Goal: Task Accomplishment & Management: Use online tool/utility

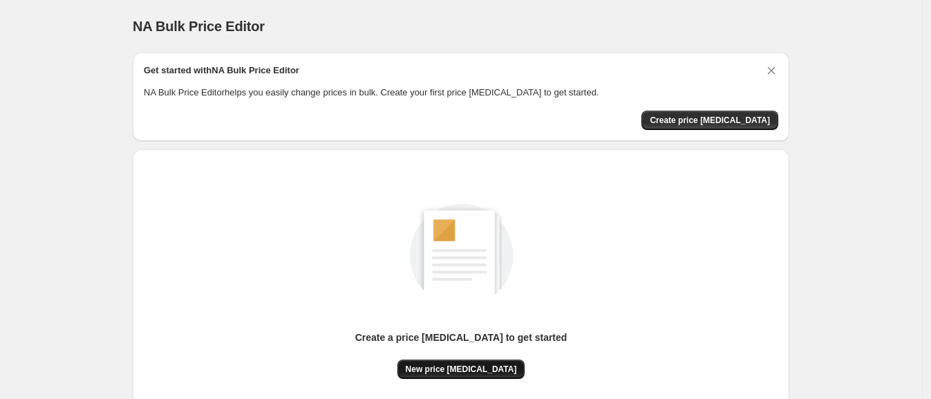
click at [460, 364] on span "New price [MEDICAL_DATA]" at bounding box center [461, 369] width 111 height 11
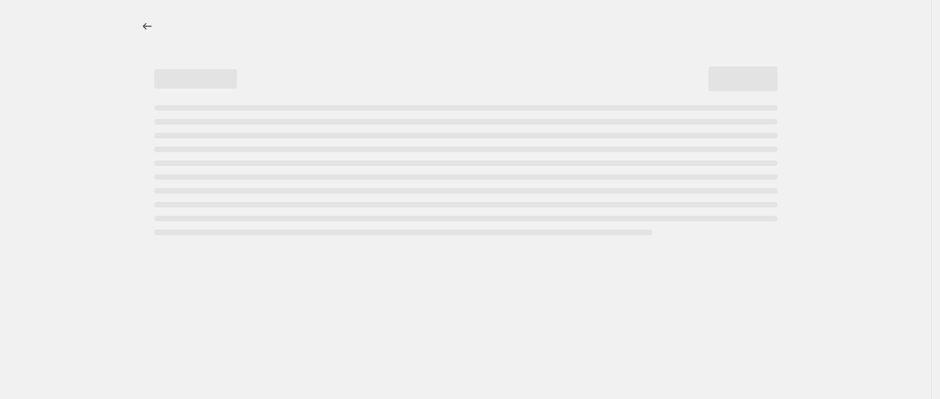
select select "percentage"
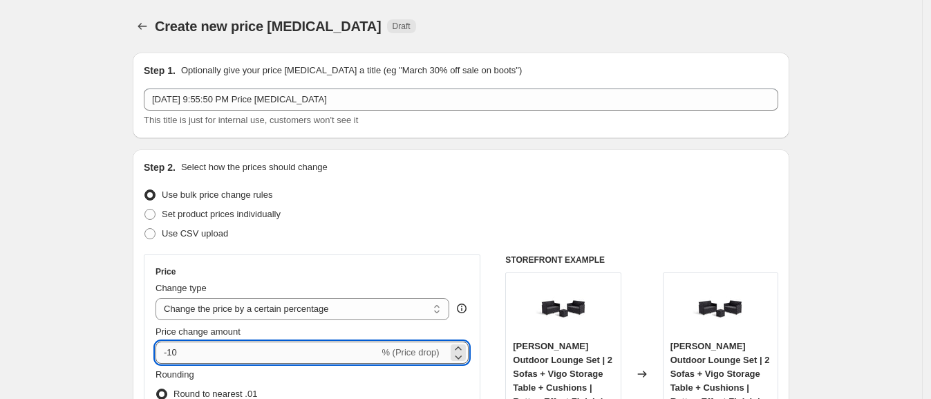
click at [310, 361] on input "-10" at bounding box center [266, 352] width 223 height 22
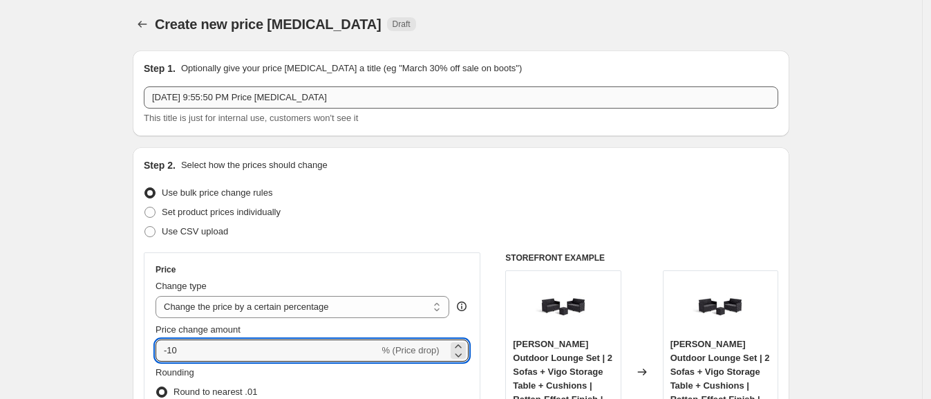
scroll to position [172, 0]
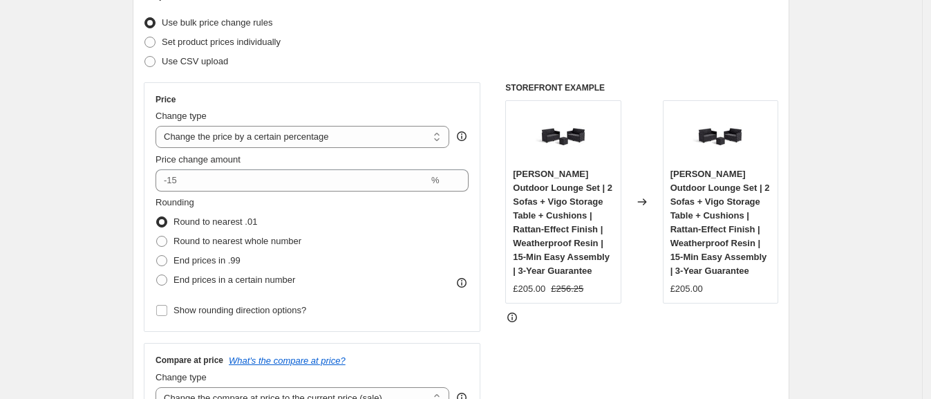
type input "0"
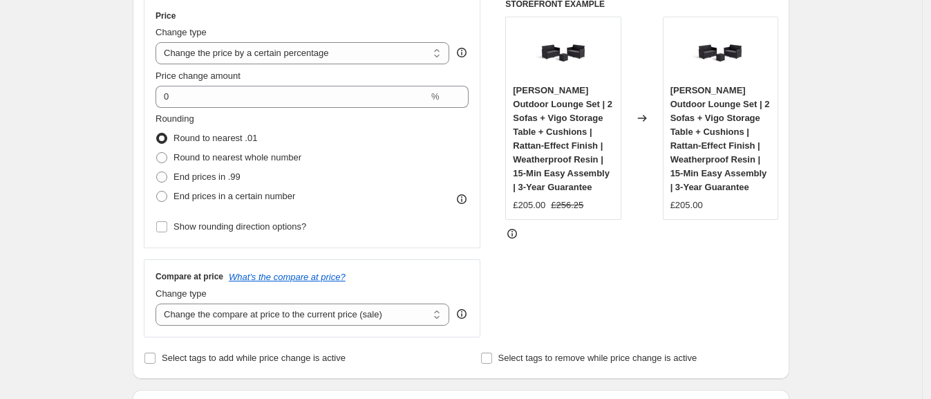
scroll to position [345, 0]
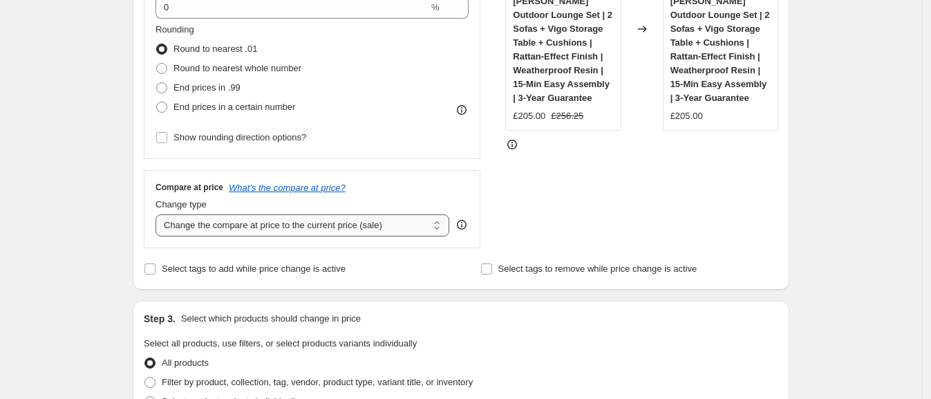
click at [305, 230] on select "Change the compare at price to the current price (sale) Change the compare at p…" at bounding box center [302, 225] width 294 height 22
select select "remove"
click at [160, 214] on select "Change the compare at price to the current price (sale) Change the compare at p…" at bounding box center [302, 225] width 294 height 22
click at [916, 149] on div "Create new price change job. This page is ready Create new price change job Dra…" at bounding box center [461, 389] width 922 height 1469
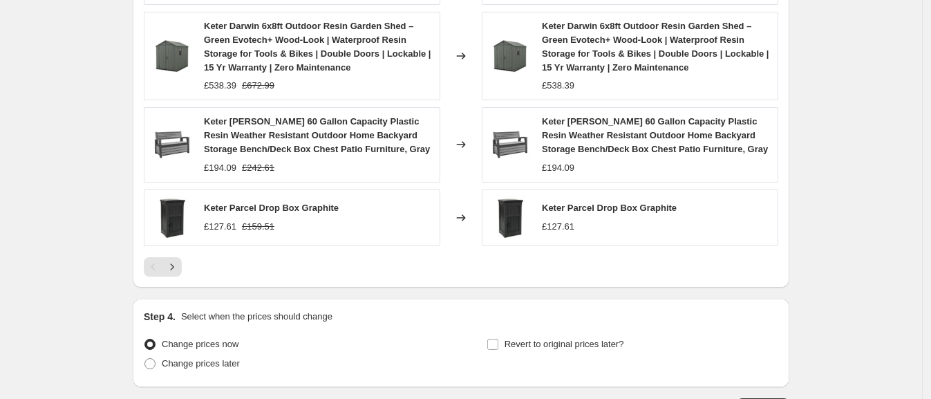
scroll to position [1068, 0]
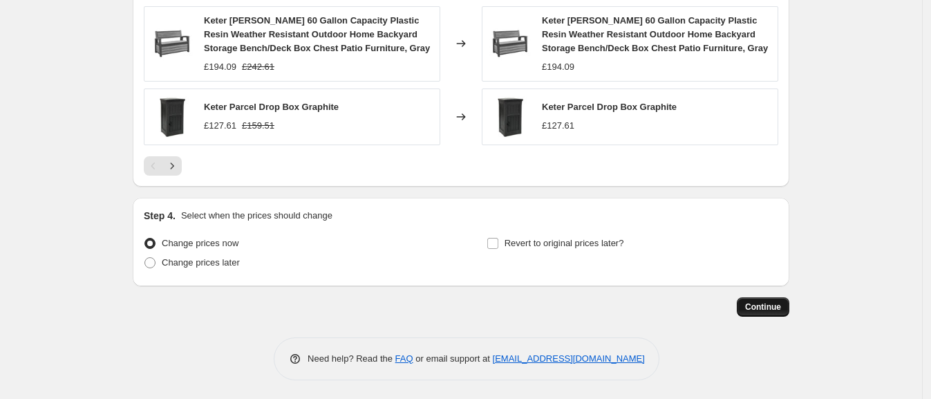
click at [769, 305] on span "Continue" at bounding box center [763, 306] width 36 height 11
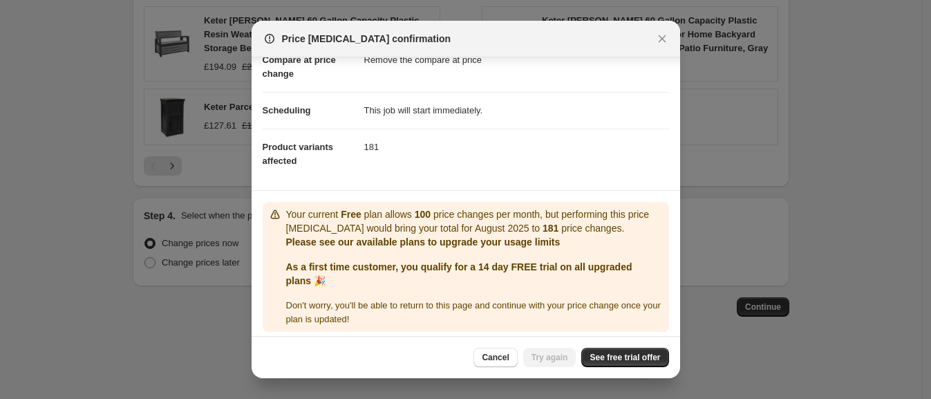
scroll to position [82, 0]
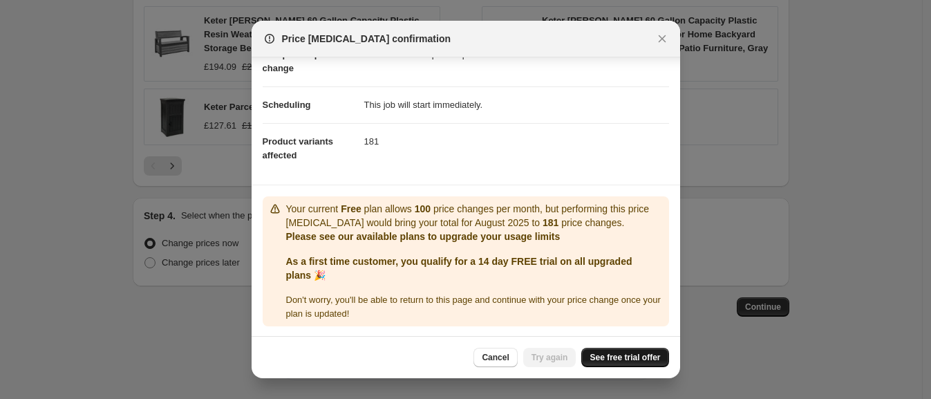
click at [601, 357] on span "See free trial offer" at bounding box center [625, 357] width 70 height 11
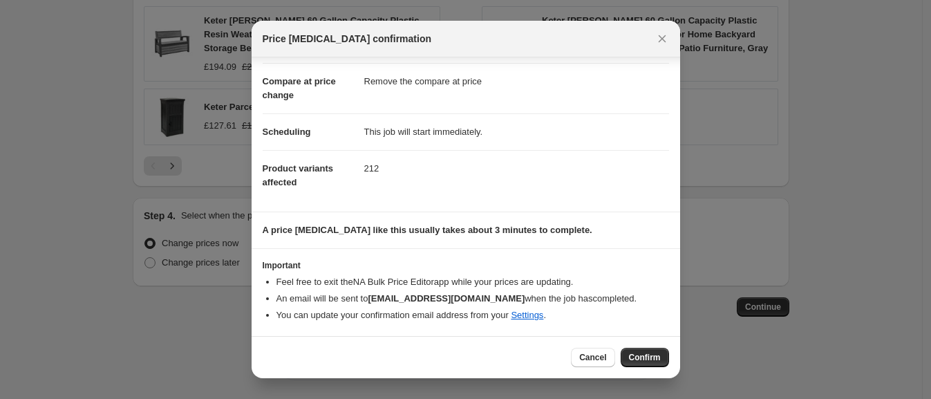
scroll to position [55, 0]
click at [596, 360] on span "Cancel" at bounding box center [592, 357] width 27 height 11
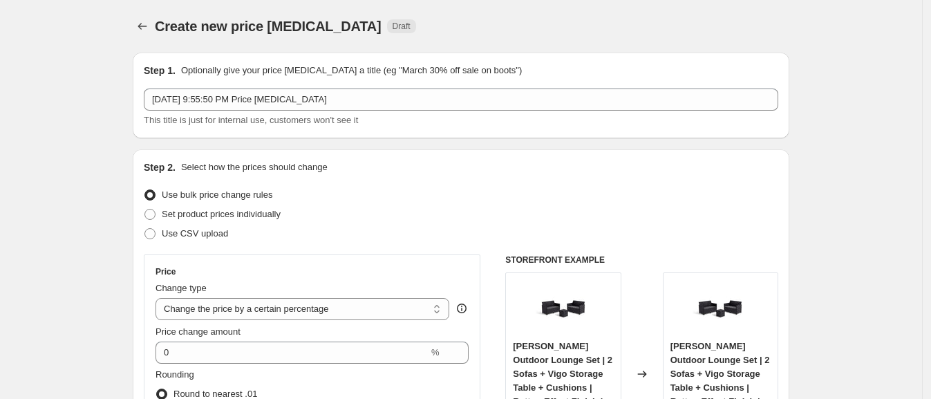
scroll to position [1068, 0]
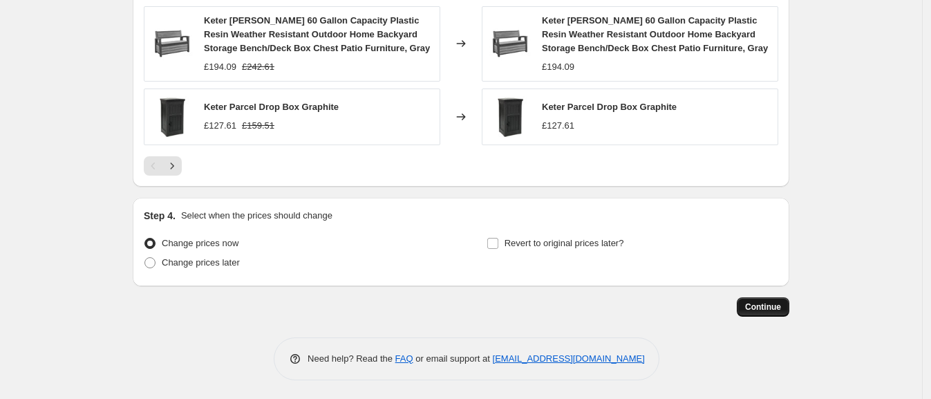
click at [773, 308] on span "Continue" at bounding box center [763, 306] width 36 height 11
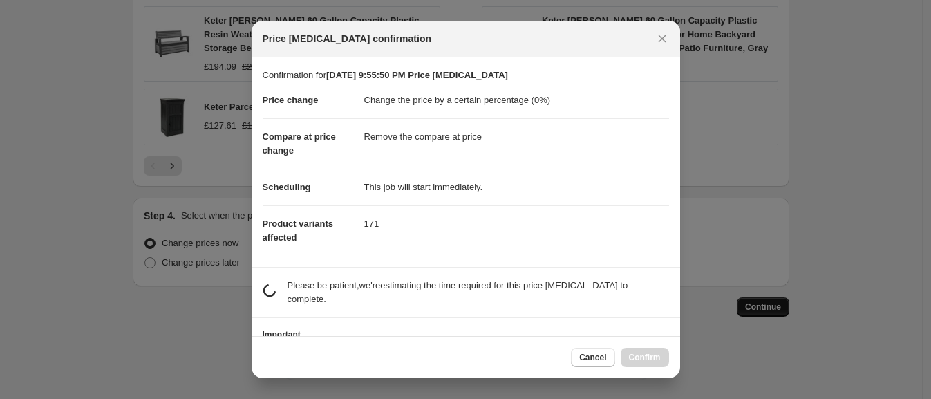
scroll to position [0, 0]
click at [667, 39] on icon "Close" at bounding box center [662, 39] width 14 height 14
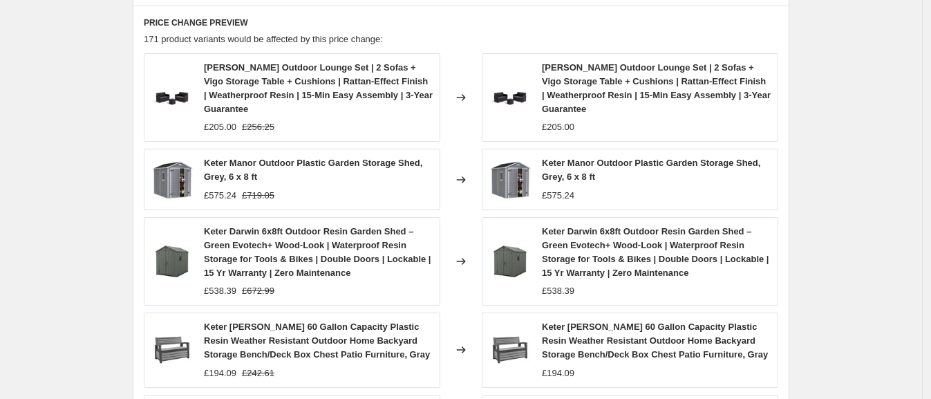
scroll to position [722, 0]
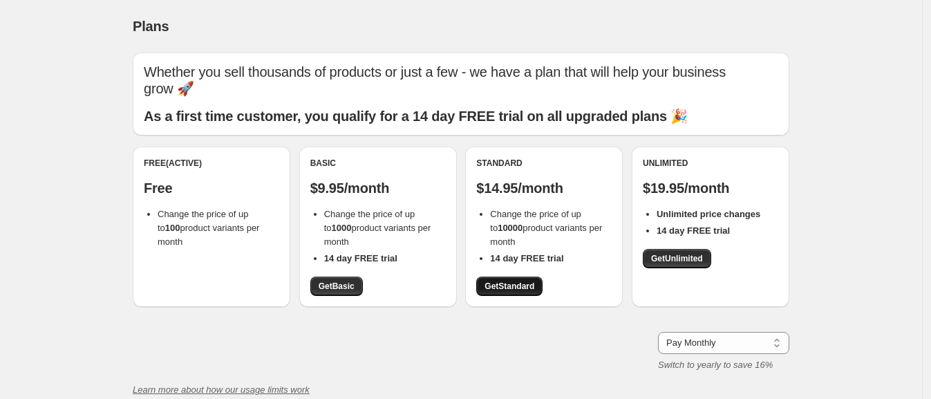
click at [529, 286] on span "Get Standard" at bounding box center [509, 286] width 50 height 11
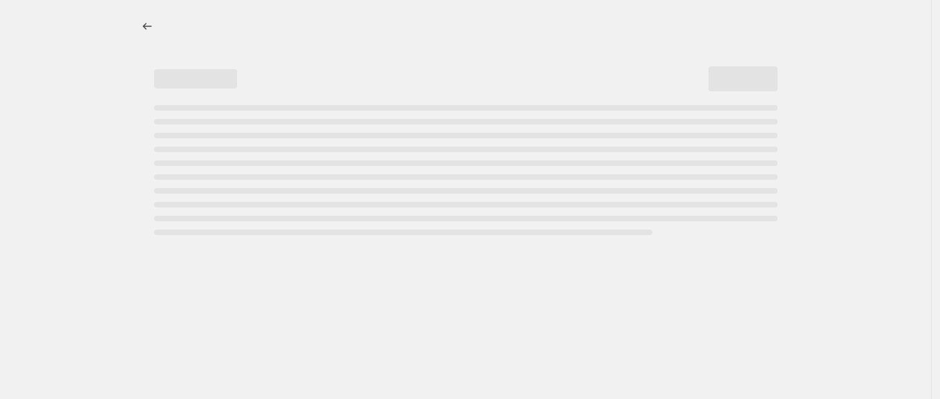
select select "percentage"
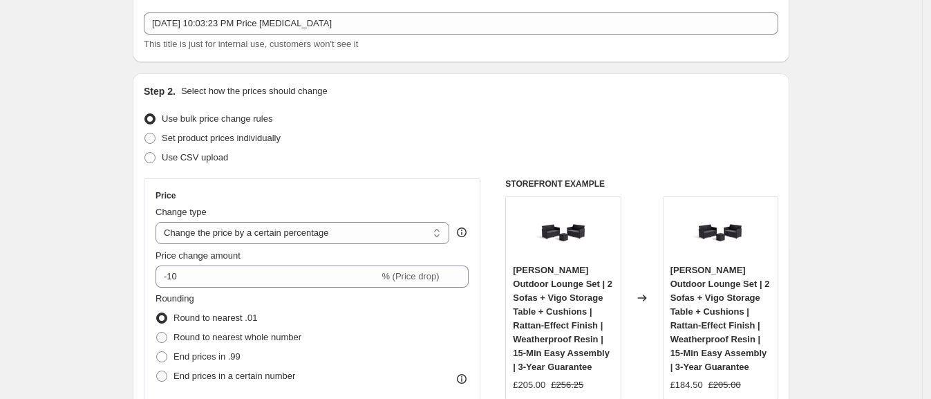
scroll to position [172, 0]
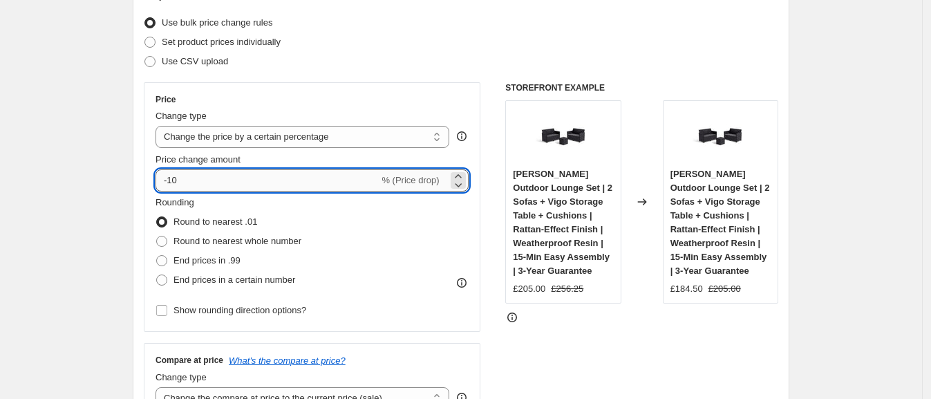
click at [223, 179] on input "-10" at bounding box center [266, 180] width 223 height 22
type input "0"
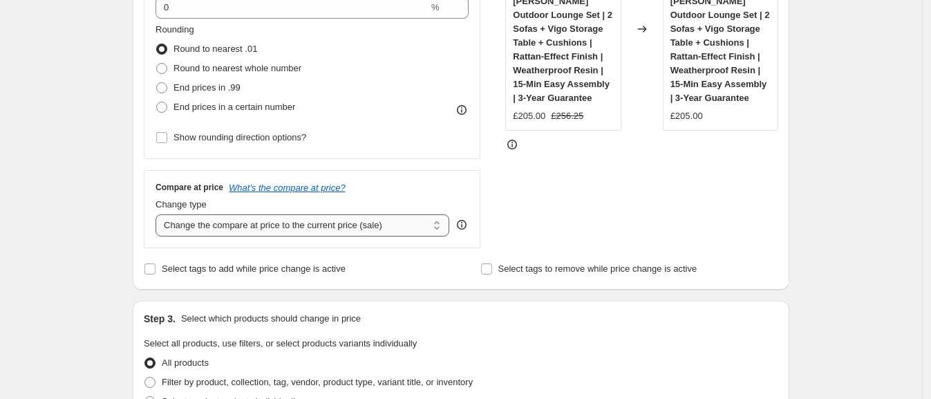
click at [318, 223] on select "Change the compare at price to the current price (sale) Change the compare at p…" at bounding box center [302, 225] width 294 height 22
select select "remove"
click at [160, 214] on select "Change the compare at price to the current price (sale) Change the compare at p…" at bounding box center [302, 225] width 294 height 22
click at [117, 176] on div "Create new price change job. This page is ready Create new price change job Dra…" at bounding box center [461, 389] width 922 height 1469
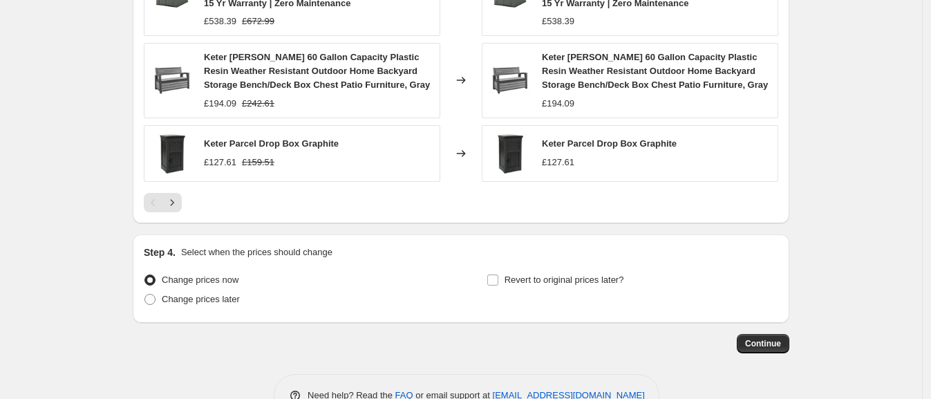
scroll to position [1068, 0]
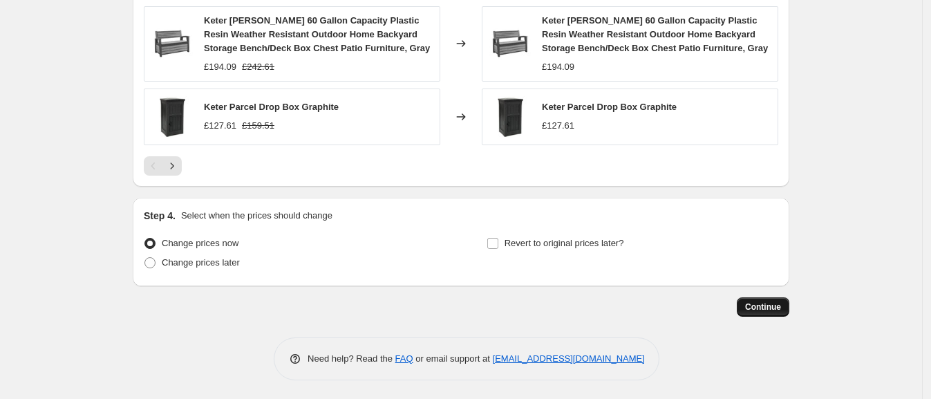
click at [748, 306] on button "Continue" at bounding box center [763, 306] width 53 height 19
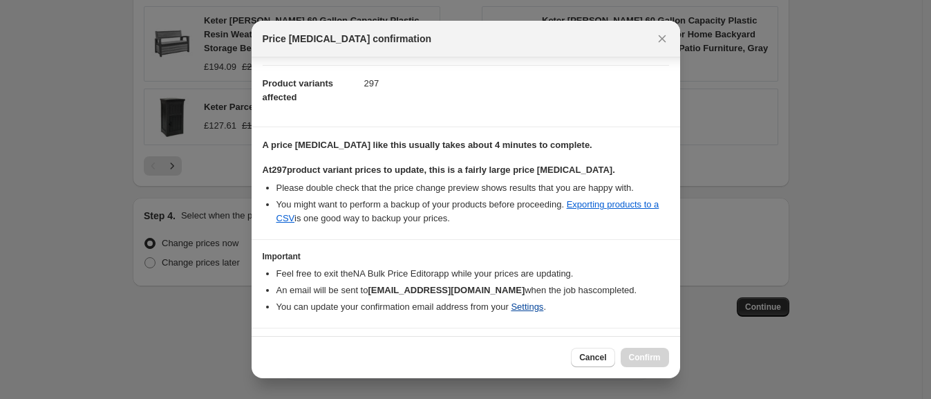
scroll to position [172, 0]
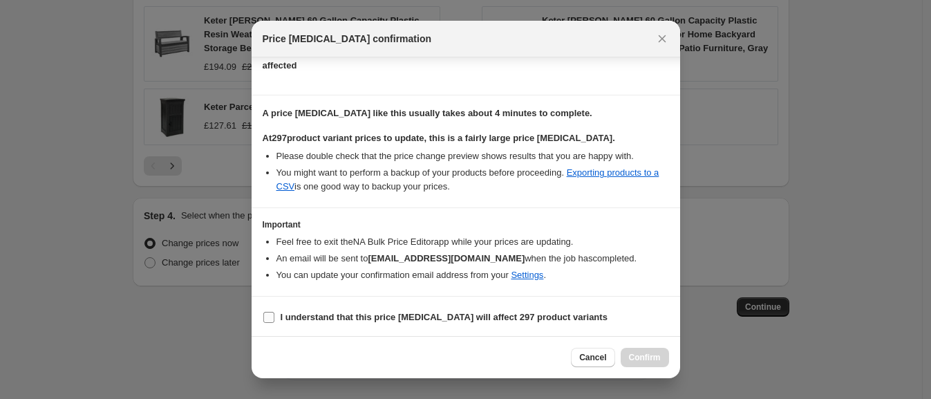
click at [478, 319] on b "I understand that this price change job will affect 297 product variants" at bounding box center [444, 317] width 327 height 10
click at [274, 319] on input "I understand that this price change job will affect 297 product variants" at bounding box center [268, 317] width 11 height 11
checkbox input "true"
click at [632, 352] on span "Confirm" at bounding box center [645, 357] width 32 height 11
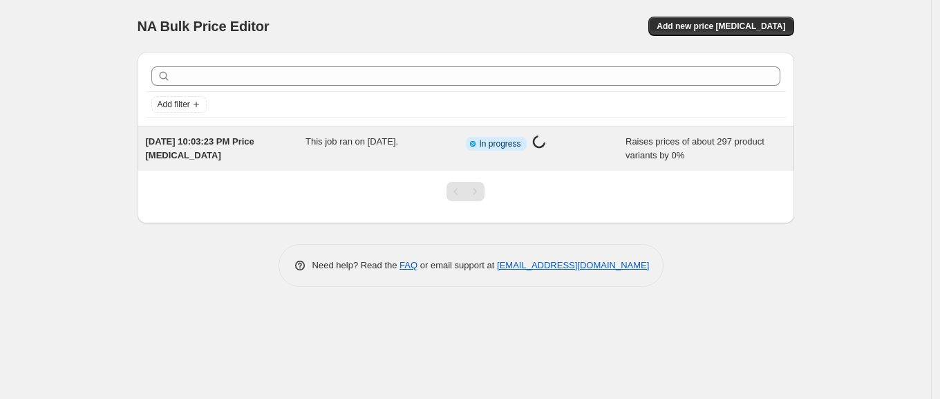
click at [393, 153] on div "This job ran on [DATE]." at bounding box center [385, 149] width 160 height 28
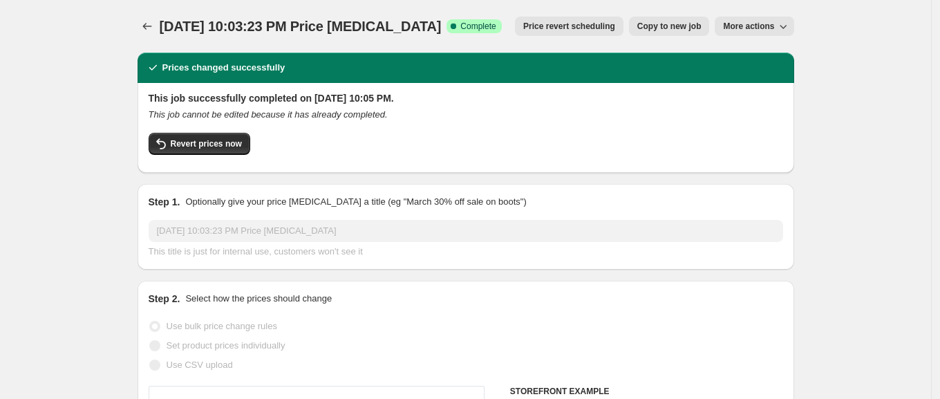
select select "percentage"
select select "remove"
